Goal: Task Accomplishment & Management: Use online tool/utility

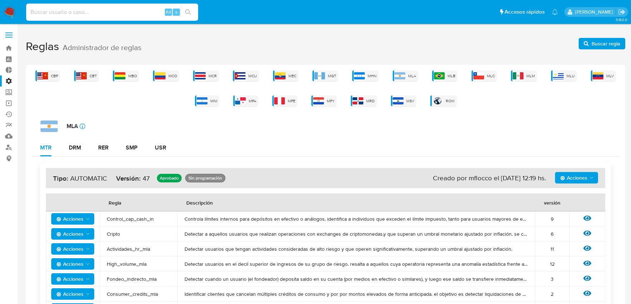
scroll to position [238, 0]
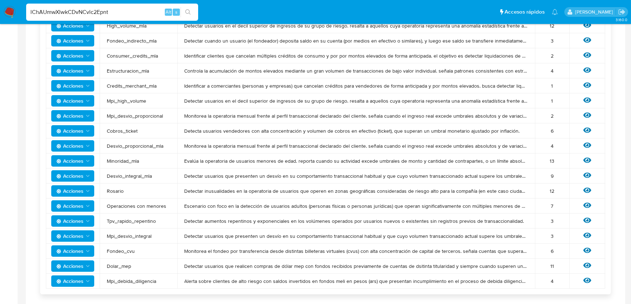
type input "lChAUmwXlwkCDvNCvlc2Epnt"
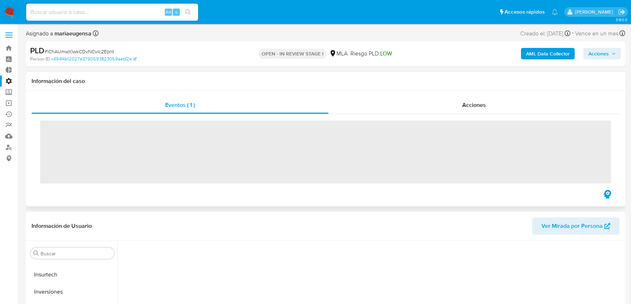
scroll to position [337, 0]
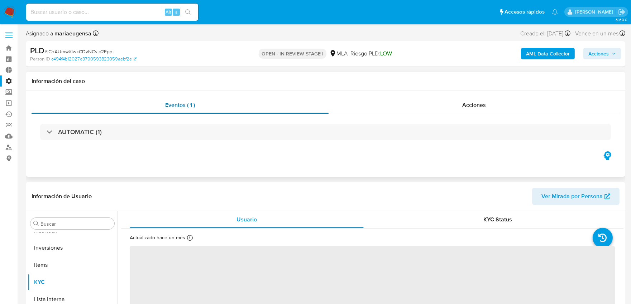
click at [189, 102] on span "Eventos ( 1 )" at bounding box center [180, 105] width 30 height 8
select select "10"
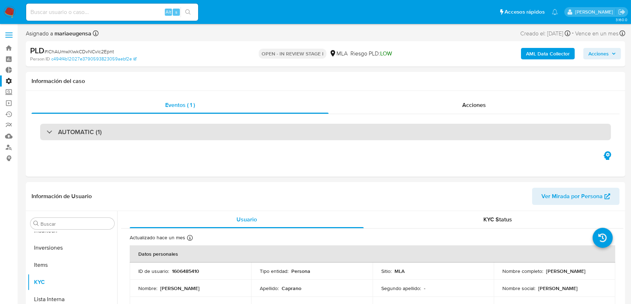
click at [170, 132] on div "AUTOMATIC (1)" at bounding box center [325, 132] width 570 height 16
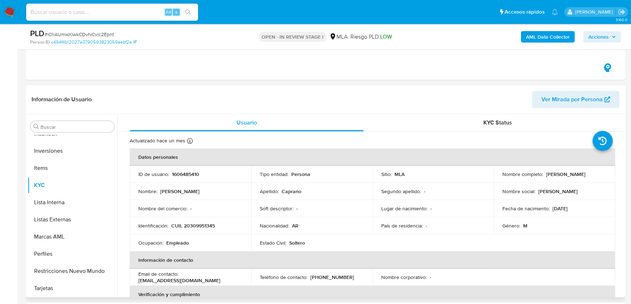
click at [182, 173] on p "1606485410" at bounding box center [185, 174] width 27 height 6
copy p "1606485410"
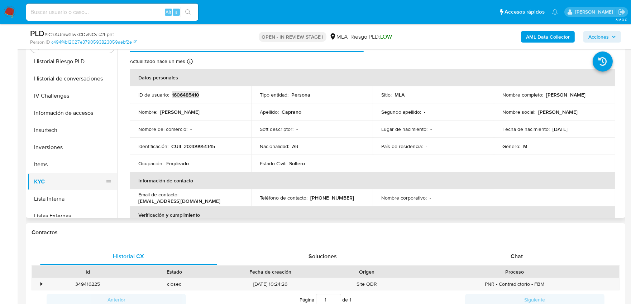
scroll to position [257, 0]
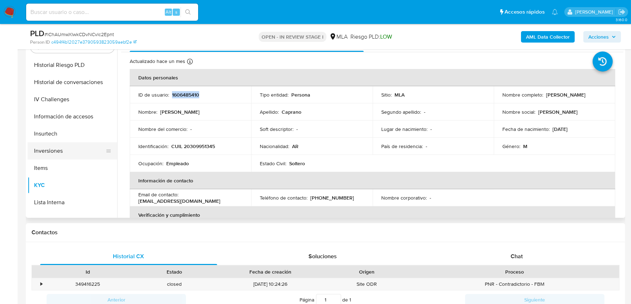
click at [55, 153] on button "Inversiones" at bounding box center [70, 151] width 84 height 17
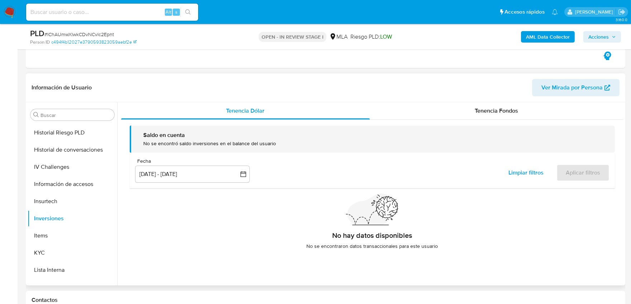
scroll to position [199, 0]
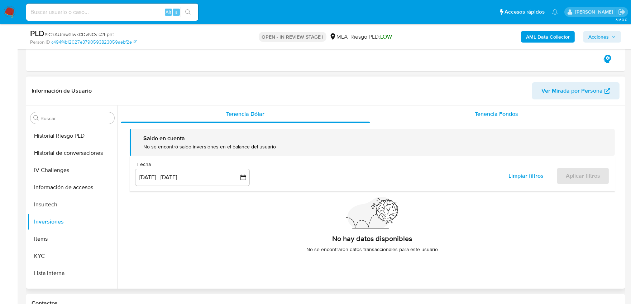
click at [489, 117] on span "Tenencia Fondos" at bounding box center [496, 114] width 43 height 8
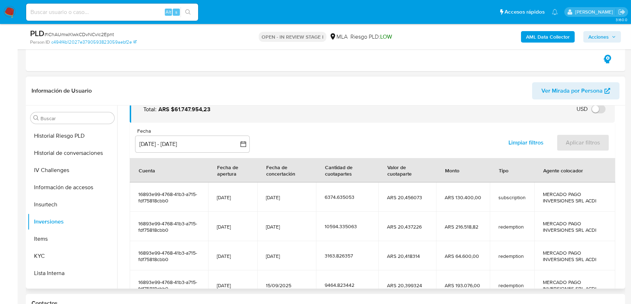
scroll to position [126, 0]
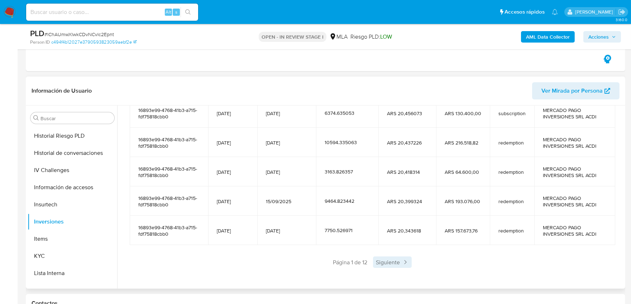
click at [380, 262] on span "Siguiente" at bounding box center [392, 262] width 39 height 11
click at [380, 262] on span "Página 2 de 12" at bounding box center [370, 263] width 36 height 8
click at [412, 267] on span "Siguiente" at bounding box center [413, 262] width 39 height 11
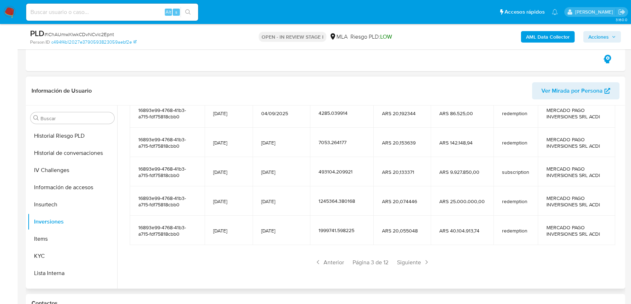
click at [412, 267] on span "Siguiente" at bounding box center [413, 262] width 39 height 11
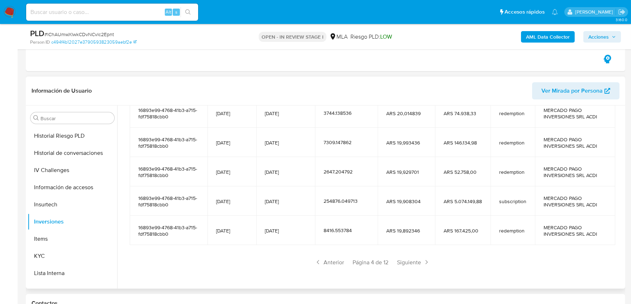
click at [412, 267] on span "Siguiente" at bounding box center [413, 262] width 39 height 11
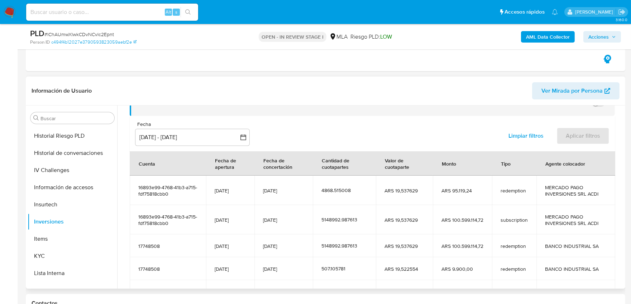
scroll to position [107, 0]
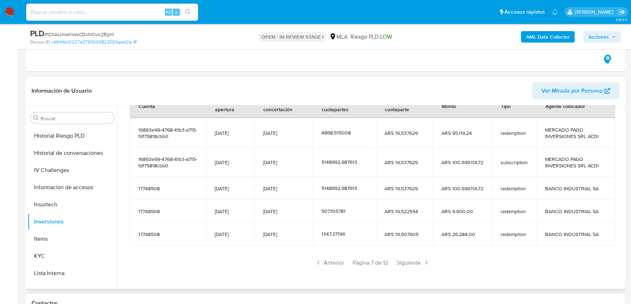
click at [412, 267] on span "Siguiente" at bounding box center [413, 262] width 39 height 11
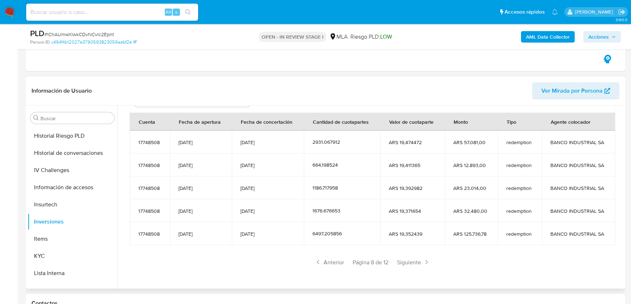
click at [412, 267] on span "Siguiente" at bounding box center [413, 262] width 39 height 11
click at [333, 260] on span "Anterior" at bounding box center [329, 262] width 35 height 11
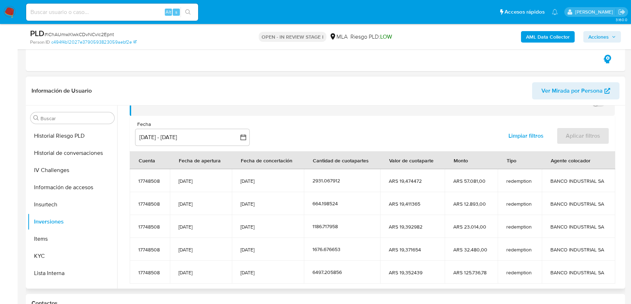
scroll to position [88, 0]
